Goal: Find contact information: Find contact information

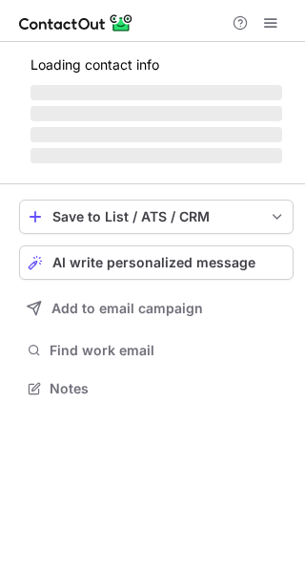
scroll to position [369, 305]
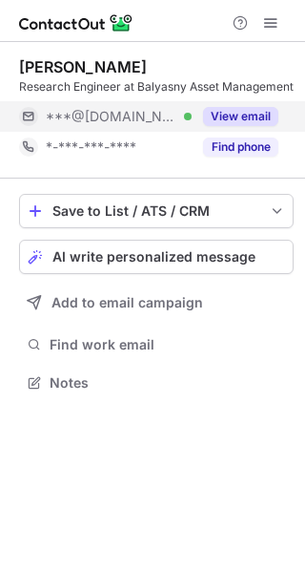
click at [228, 114] on button "View email" at bounding box center [240, 116] width 75 height 19
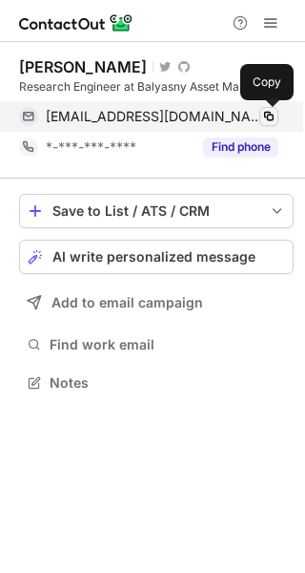
click at [263, 115] on span at bounding box center [269, 116] width 15 height 15
